Goal: Information Seeking & Learning: Learn about a topic

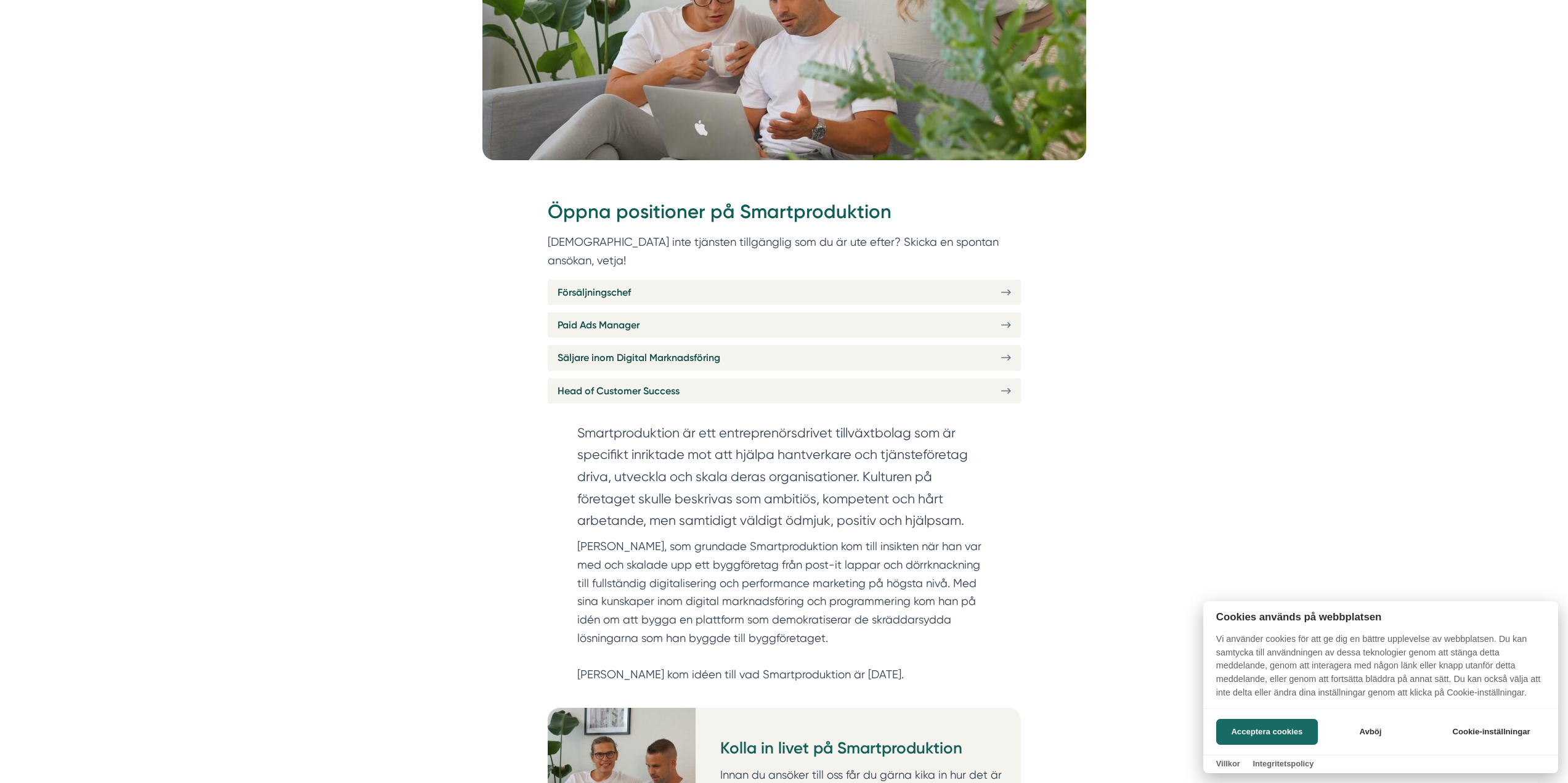
scroll to position [370, 0]
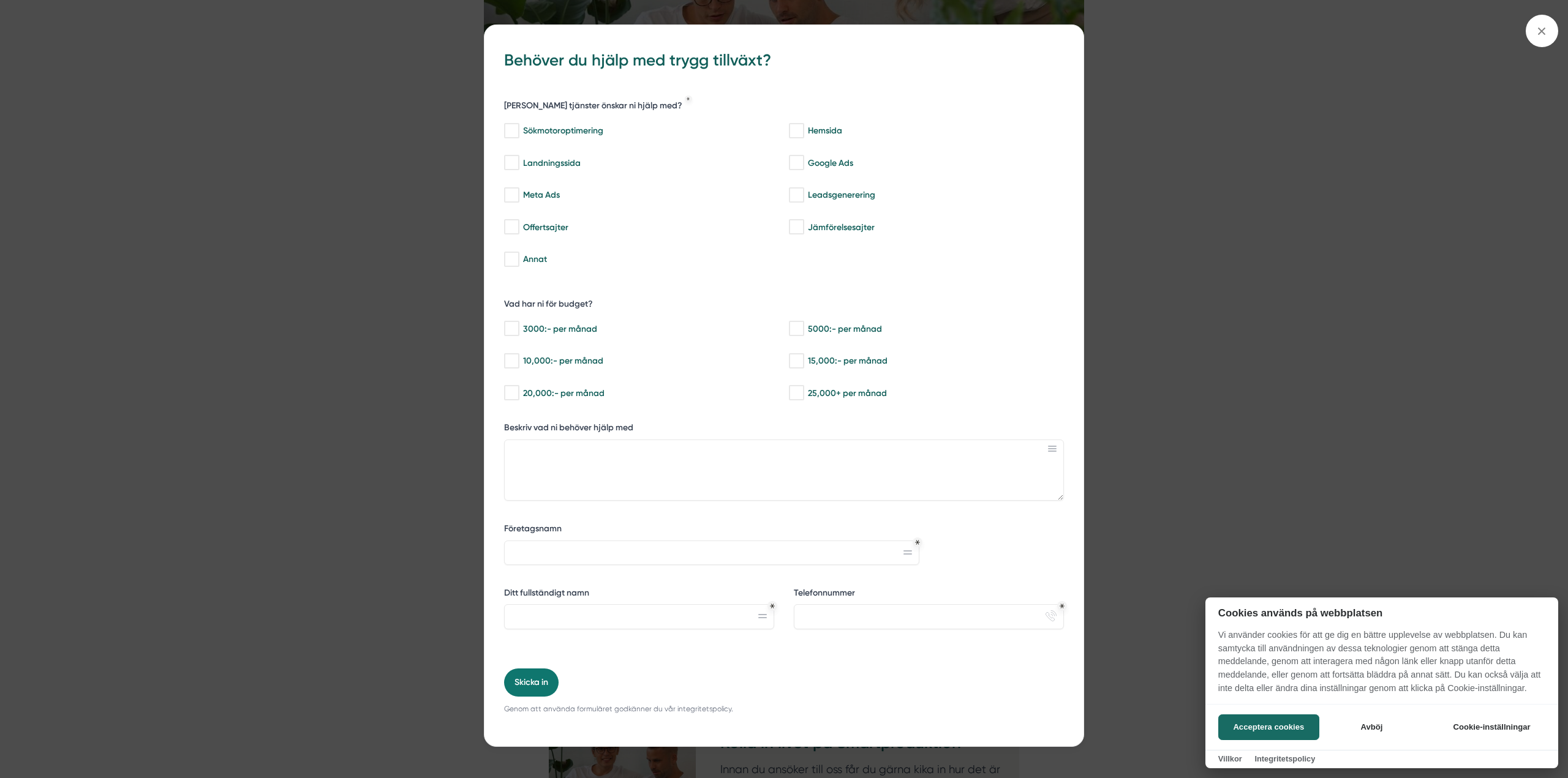
click at [1242, 321] on div at bounding box center [784, 389] width 1568 height 778
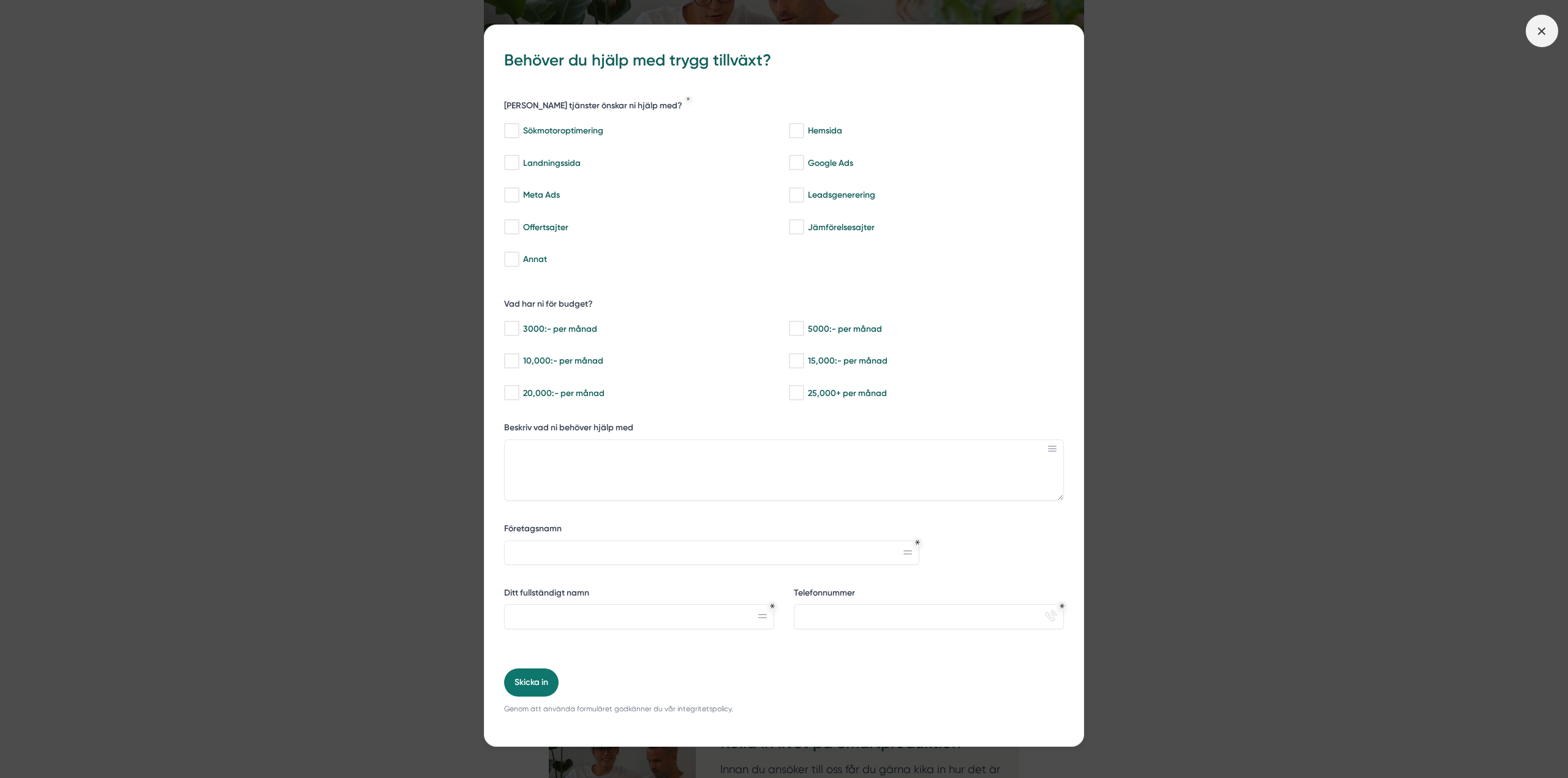
click at [1542, 29] on icon at bounding box center [1542, 31] width 14 height 14
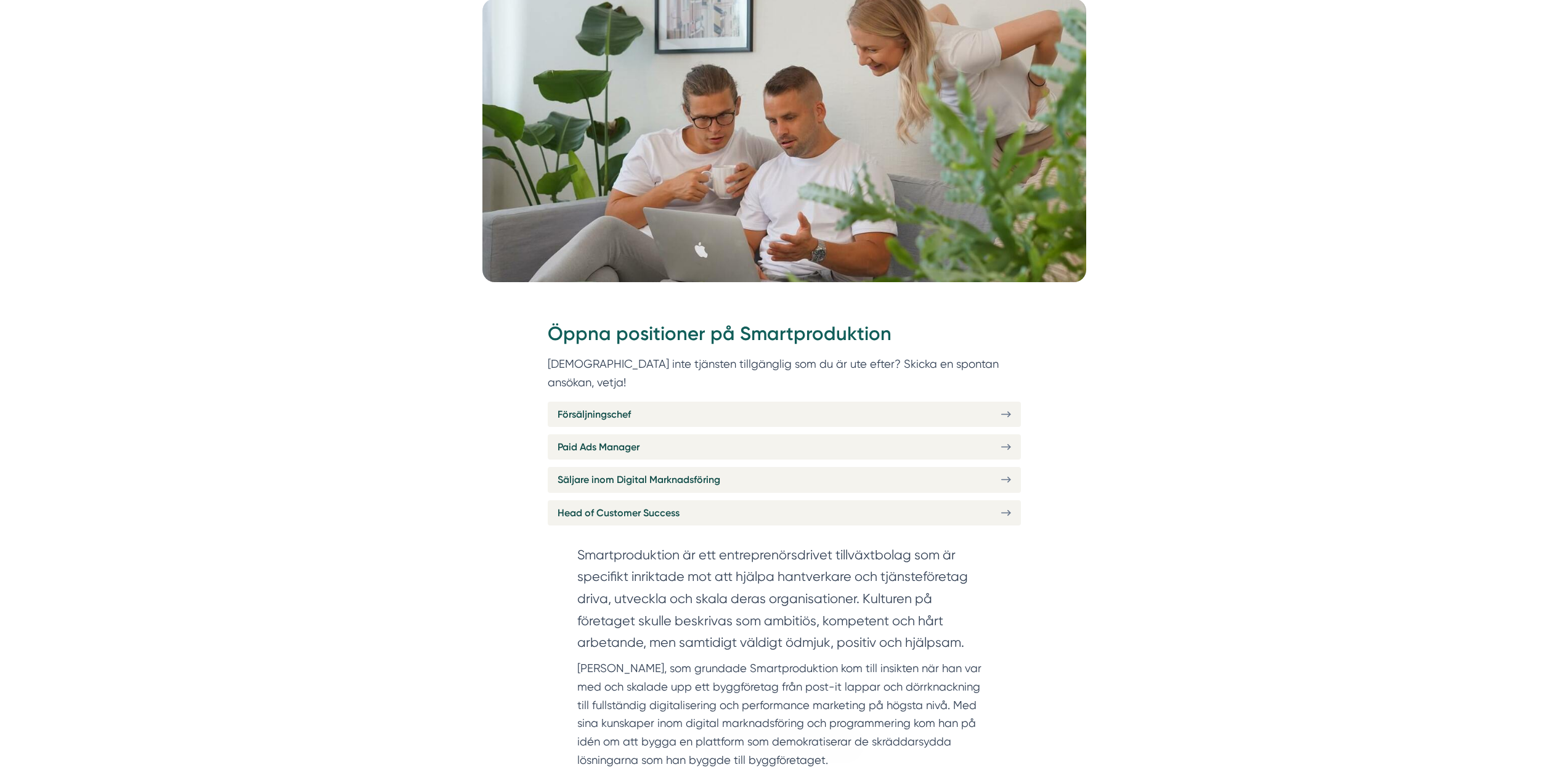
scroll to position [247, 0]
click at [679, 501] on link "Head of Customer Success" at bounding box center [784, 514] width 473 height 25
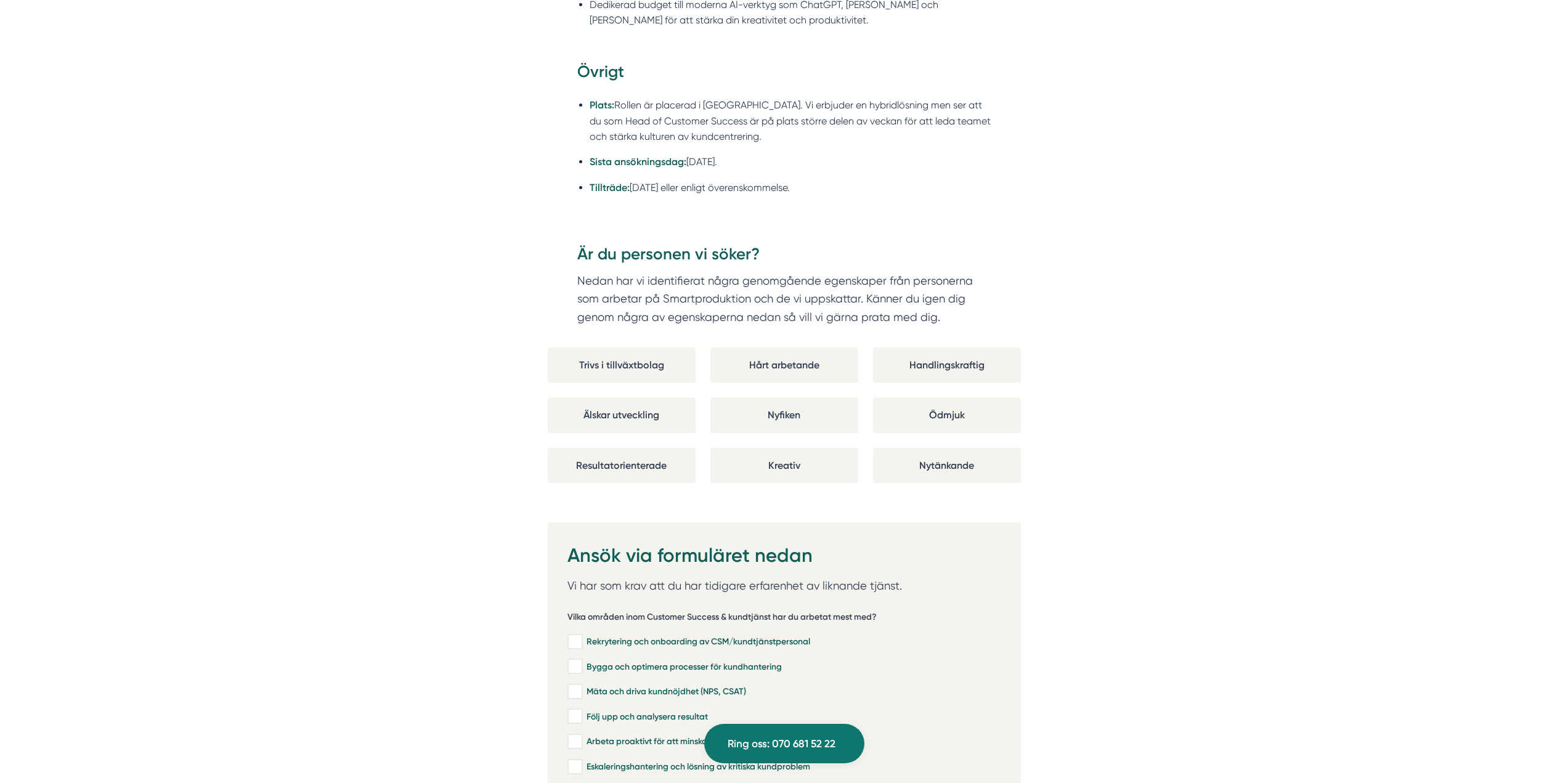
scroll to position [2111, 0]
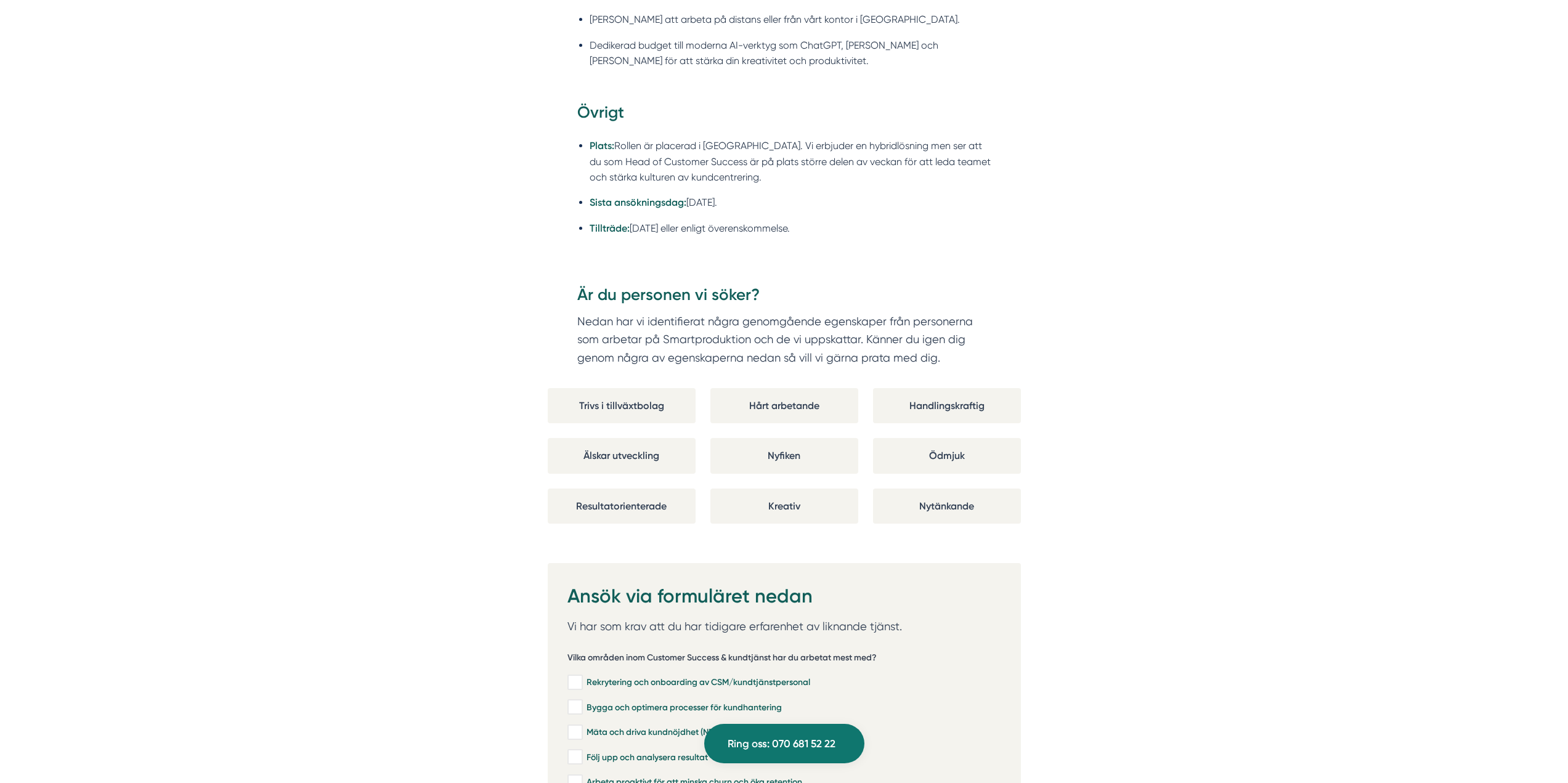
click at [1078, 375] on div "Om Smartproduktion Vi på Smartproduktion hjälper bygg- och tjänsteföretag att s…" at bounding box center [784, 45] width 1538 height 2968
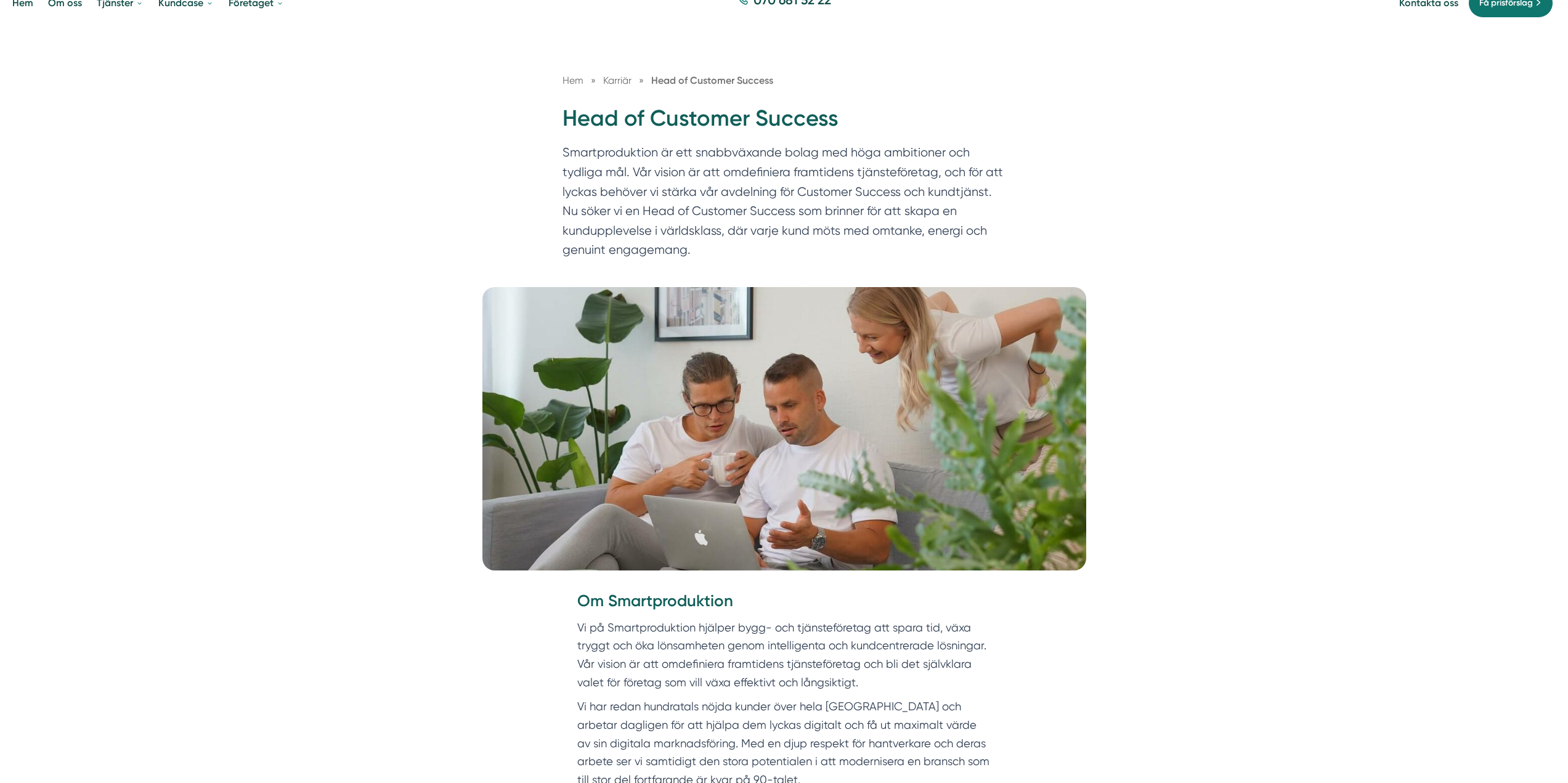
scroll to position [0, 0]
